Goal: Find specific page/section

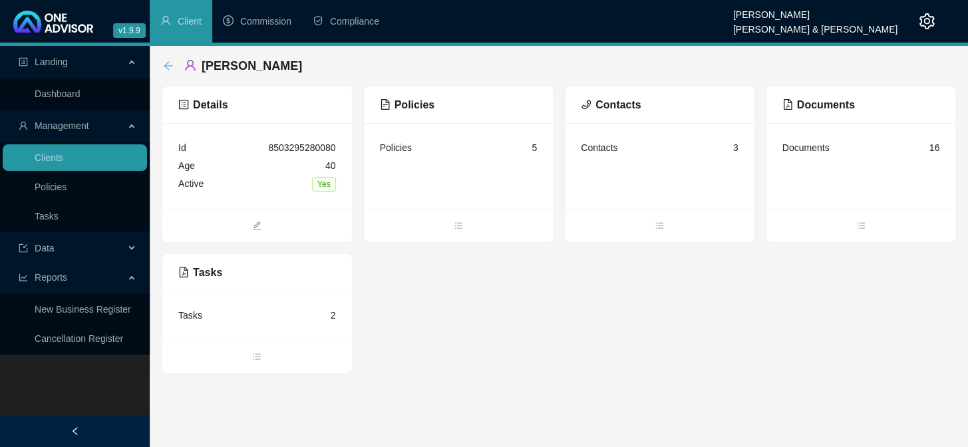
click at [166, 64] on icon "arrow-left" at bounding box center [168, 66] width 11 height 11
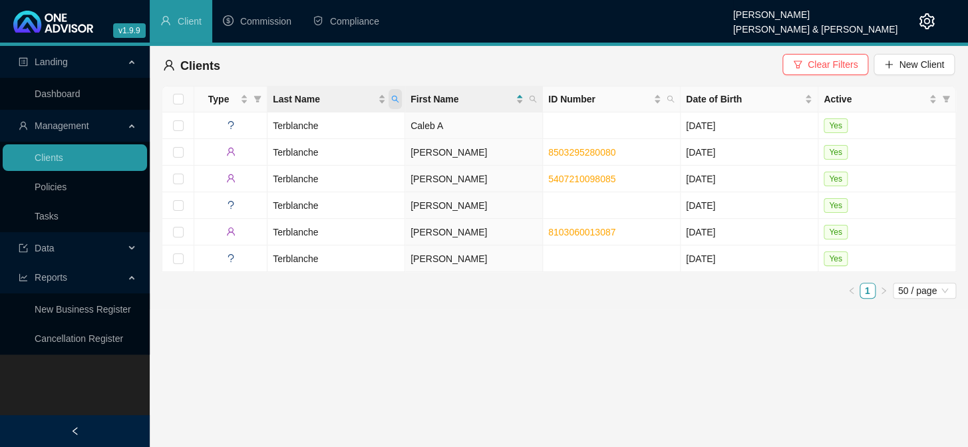
click at [394, 98] on icon "search" at bounding box center [395, 99] width 8 height 8
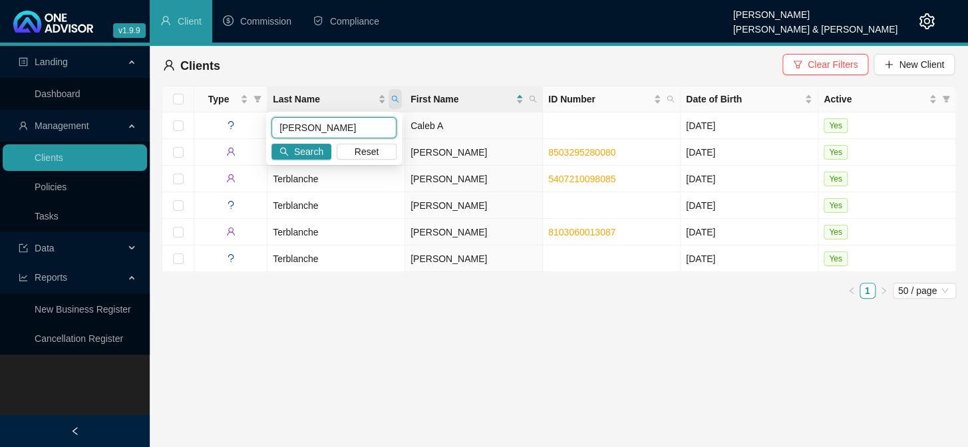
type input "[PERSON_NAME]"
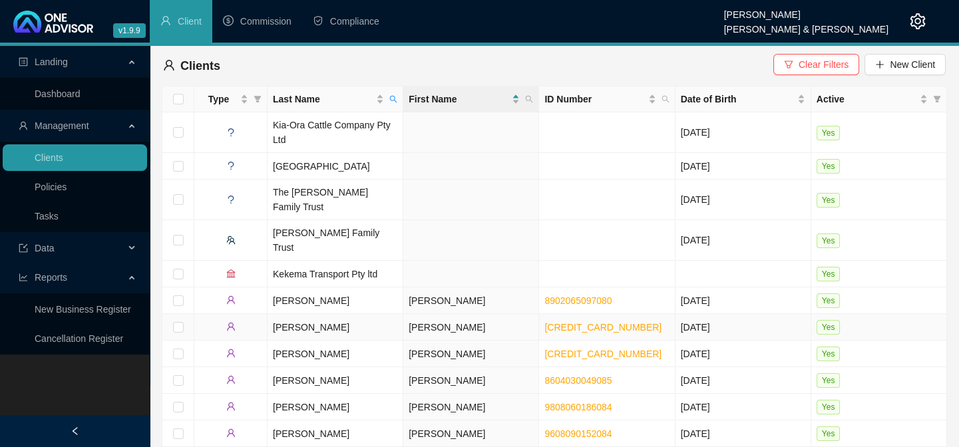
click at [277, 314] on td "[PERSON_NAME]" at bounding box center [335, 327] width 136 height 27
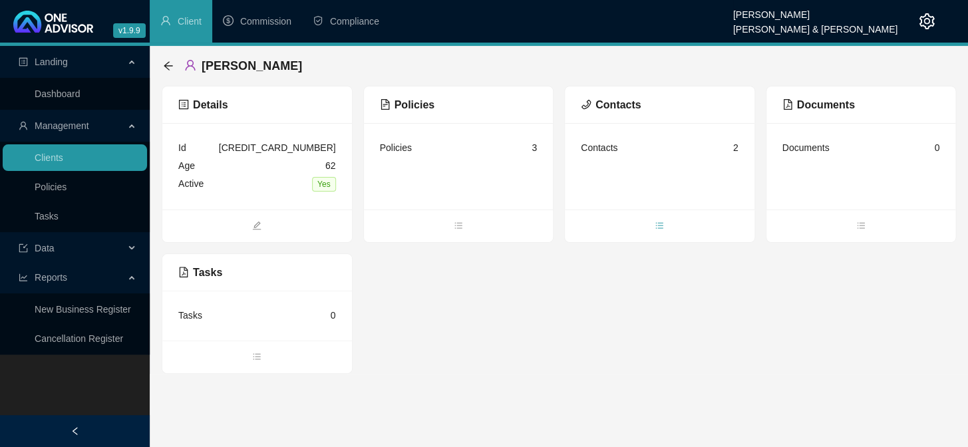
click at [659, 225] on icon "bars" at bounding box center [659, 225] width 7 height 6
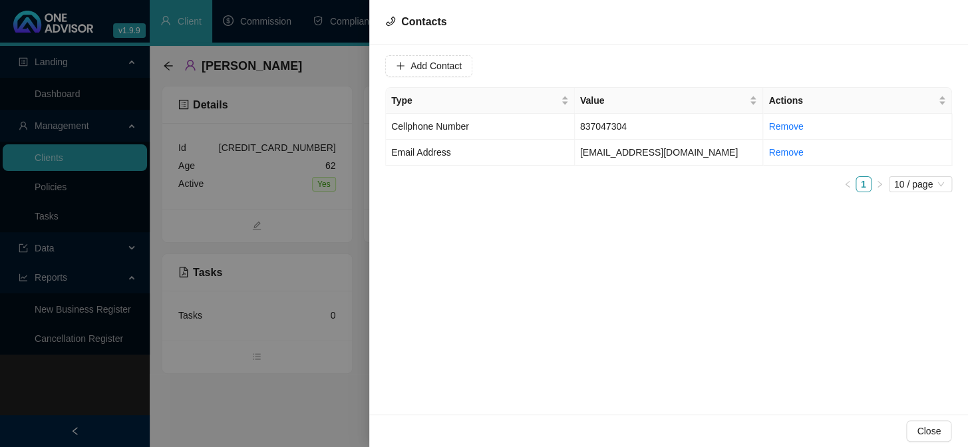
click at [251, 433] on div at bounding box center [484, 223] width 968 height 447
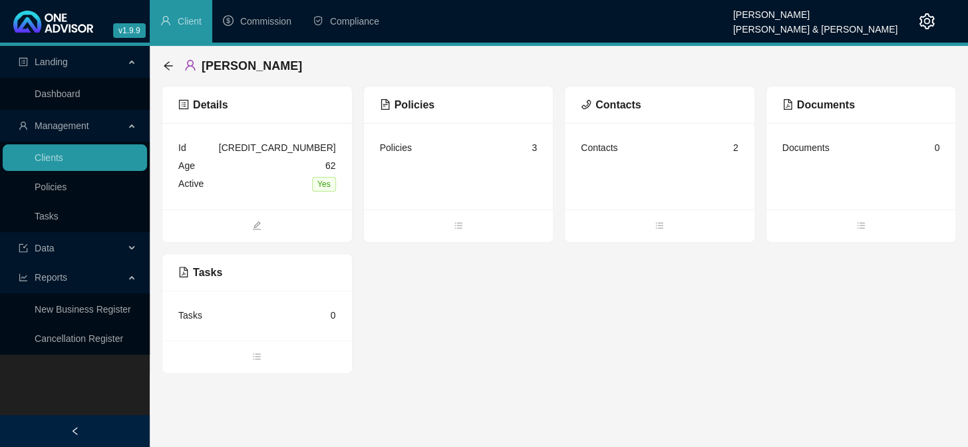
click at [641, 211] on ul at bounding box center [660, 226] width 190 height 33
